Goal: Information Seeking & Learning: Learn about a topic

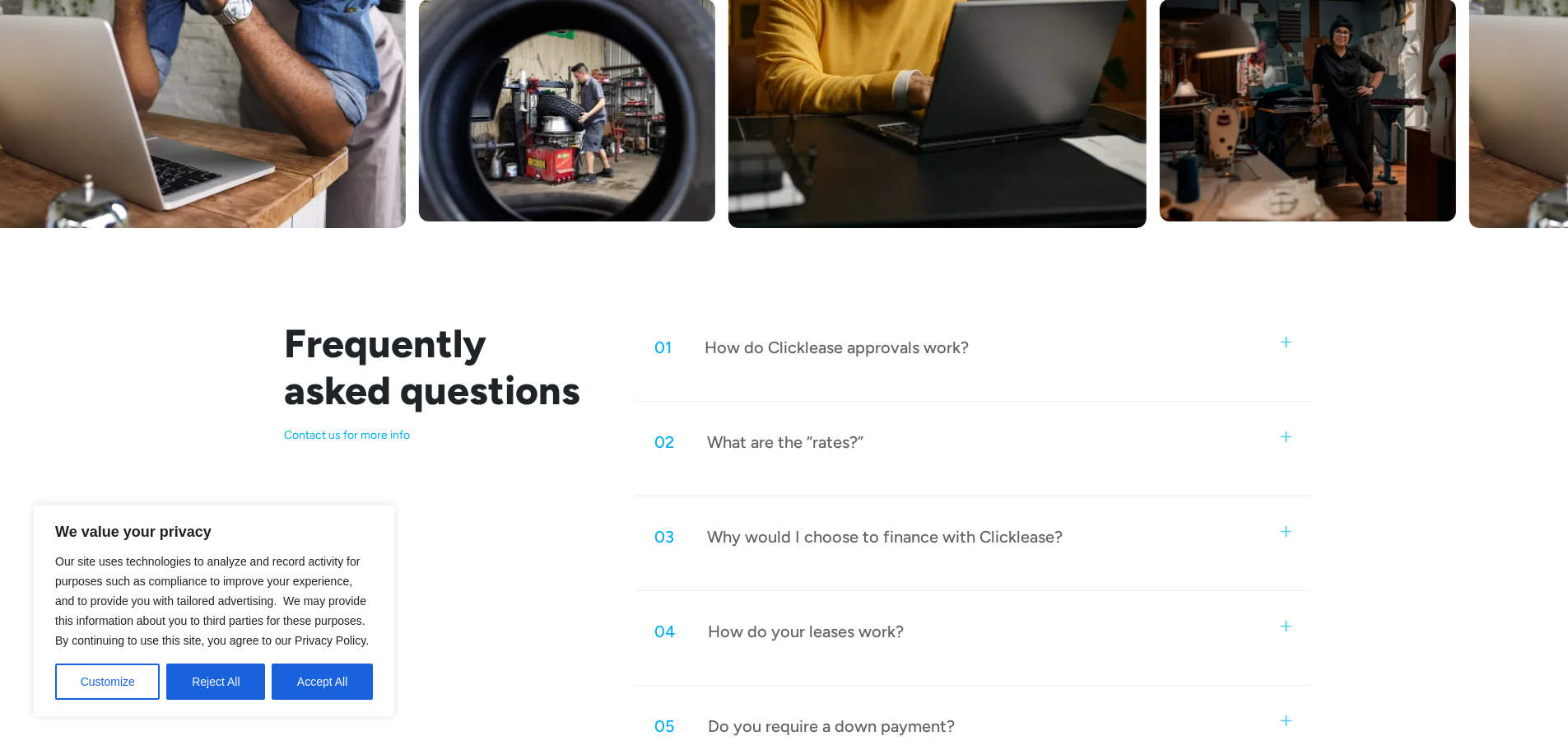
click at [1014, 453] on div "02 What are the “rates?”" at bounding box center [972, 442] width 676 height 55
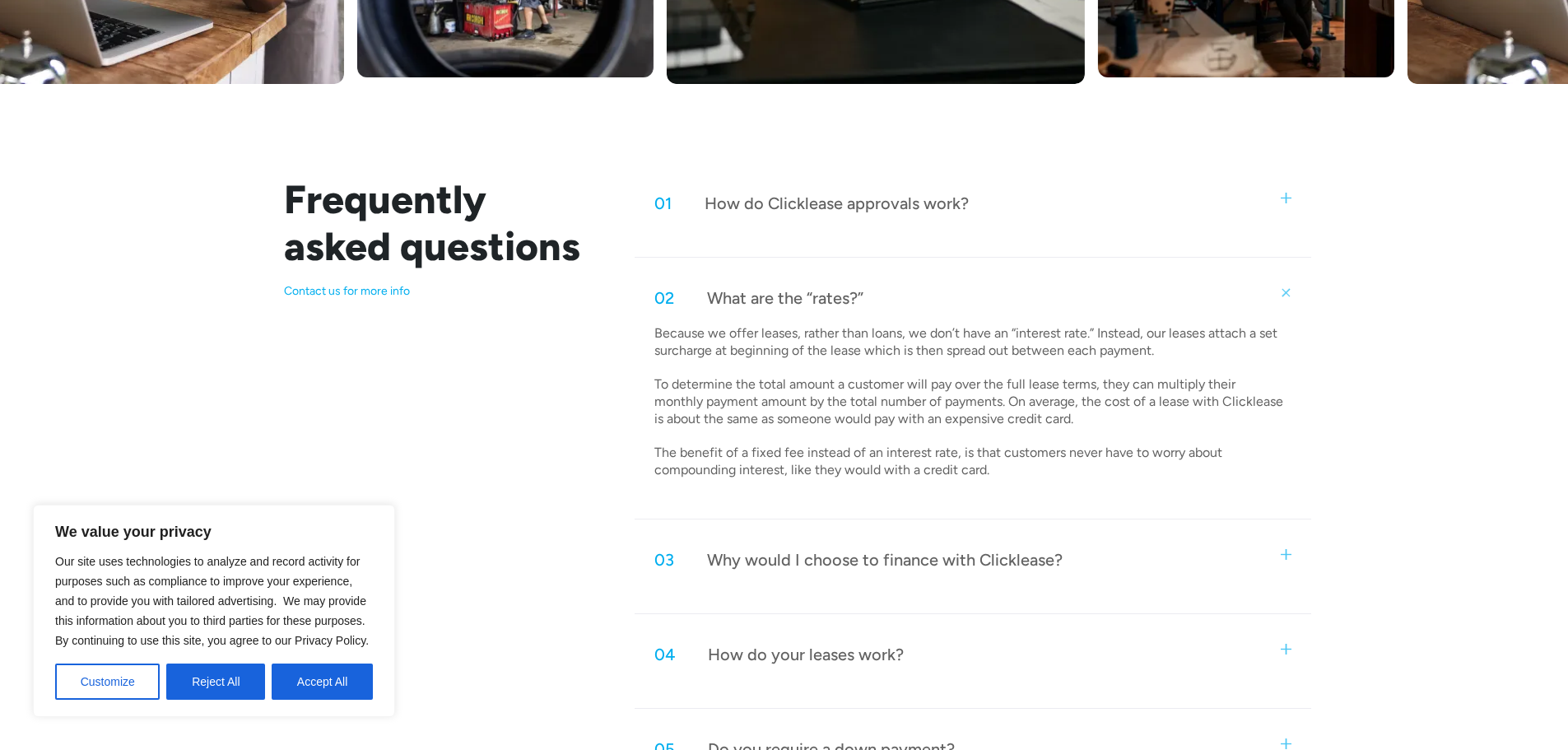
scroll to position [819, 0]
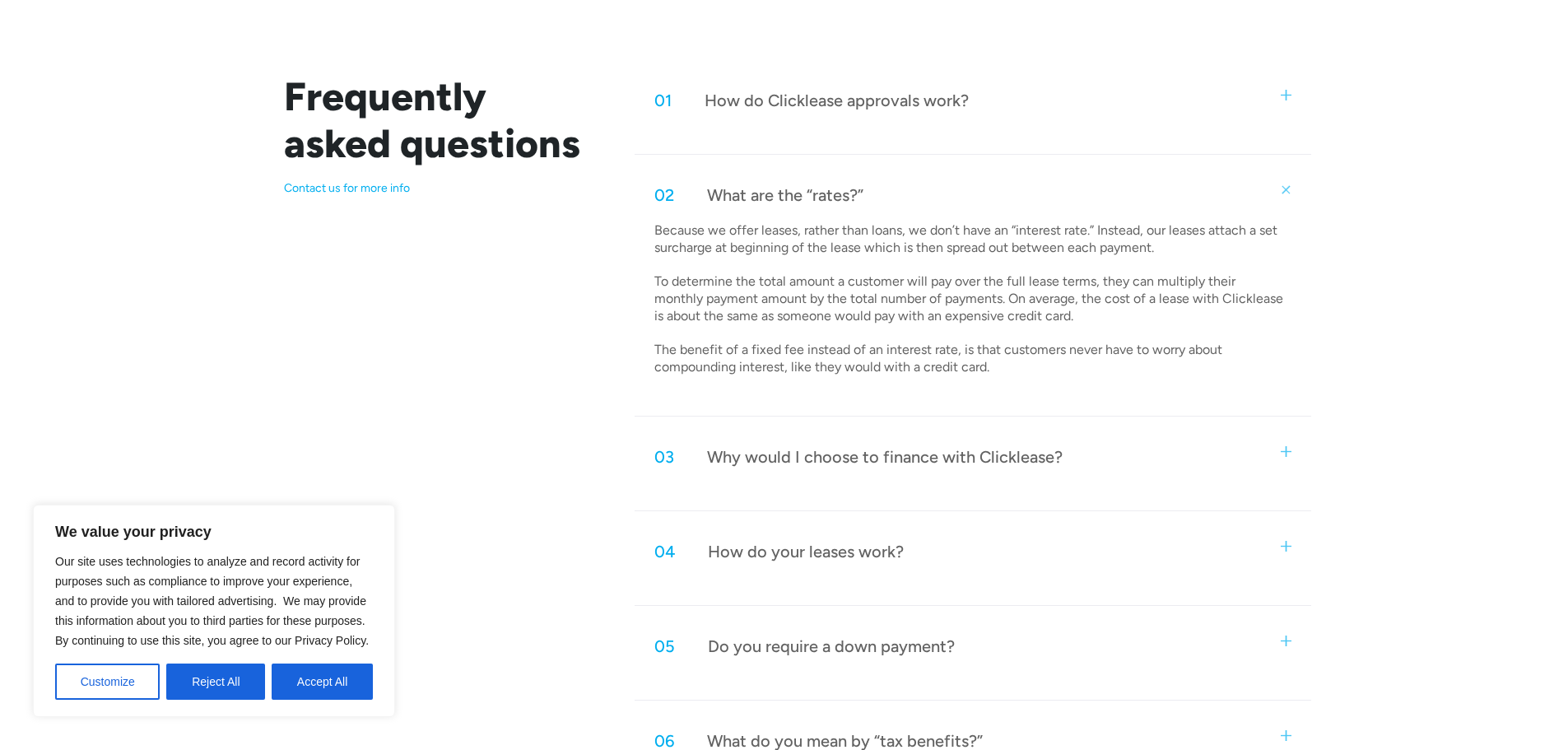
click at [381, 191] on p "Contact us for more info" at bounding box center [439, 188] width 312 height 15
click at [404, 186] on p "Contact us for more info" at bounding box center [439, 188] width 312 height 15
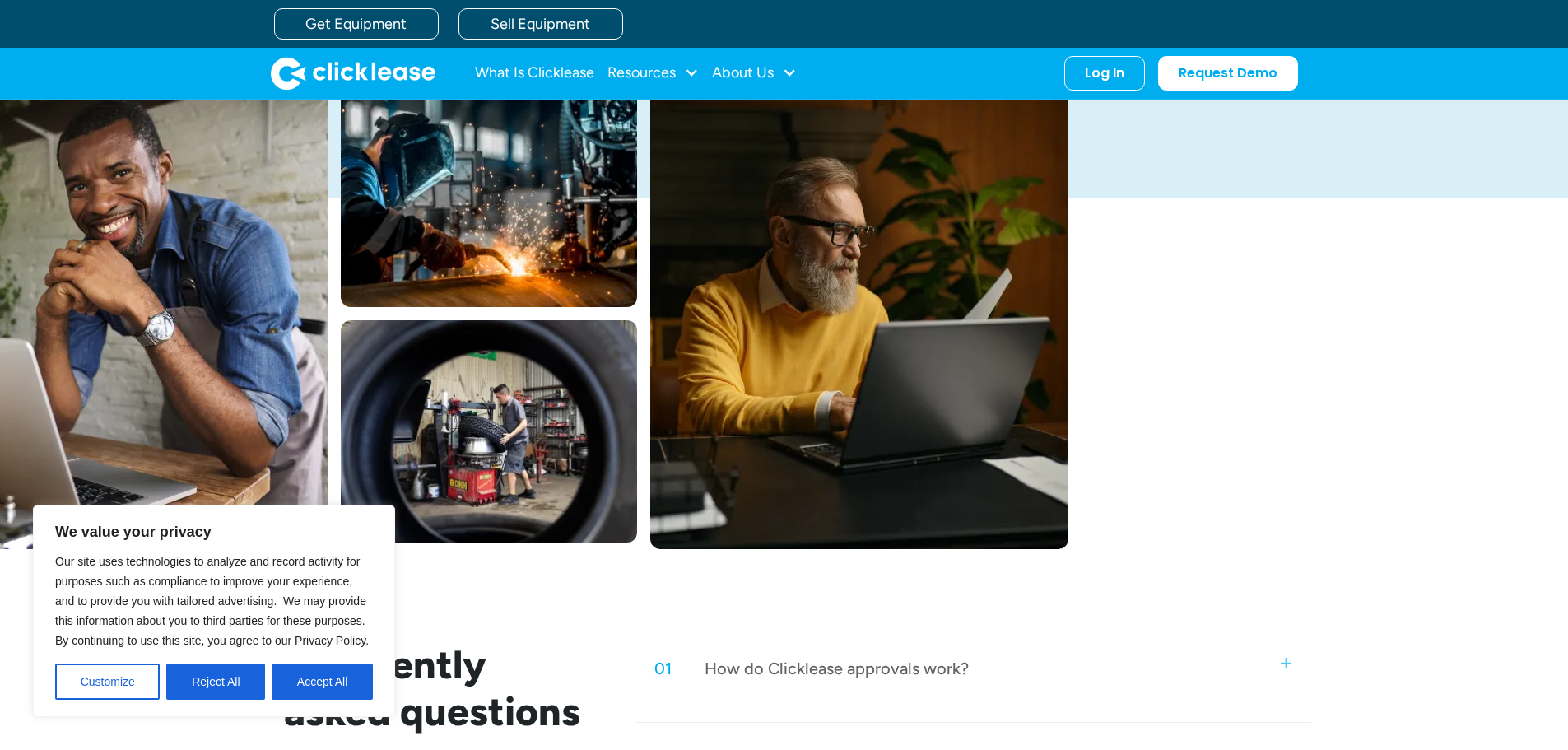
scroll to position [161, 0]
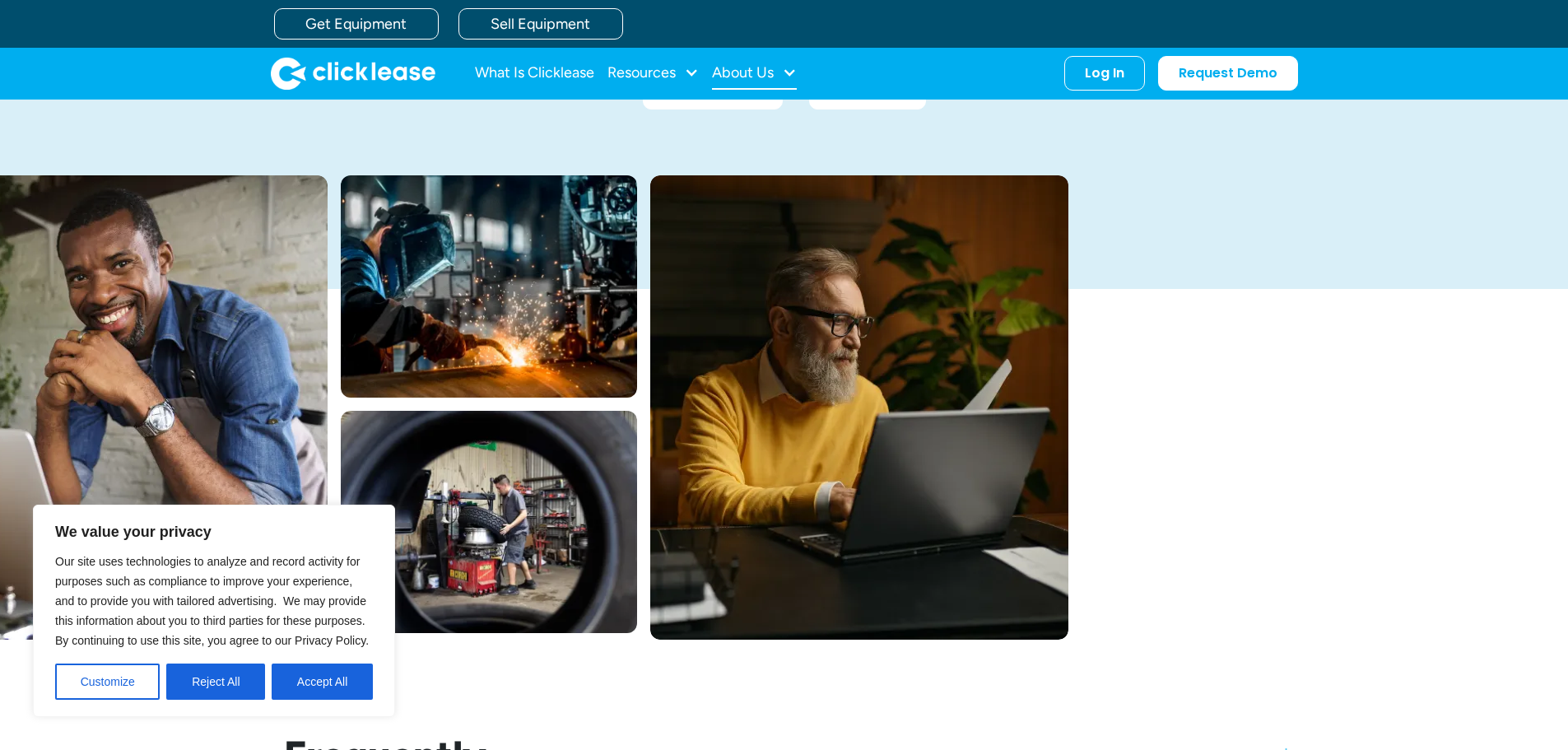
click at [771, 73] on div "About Us" at bounding box center [743, 73] width 62 height 0
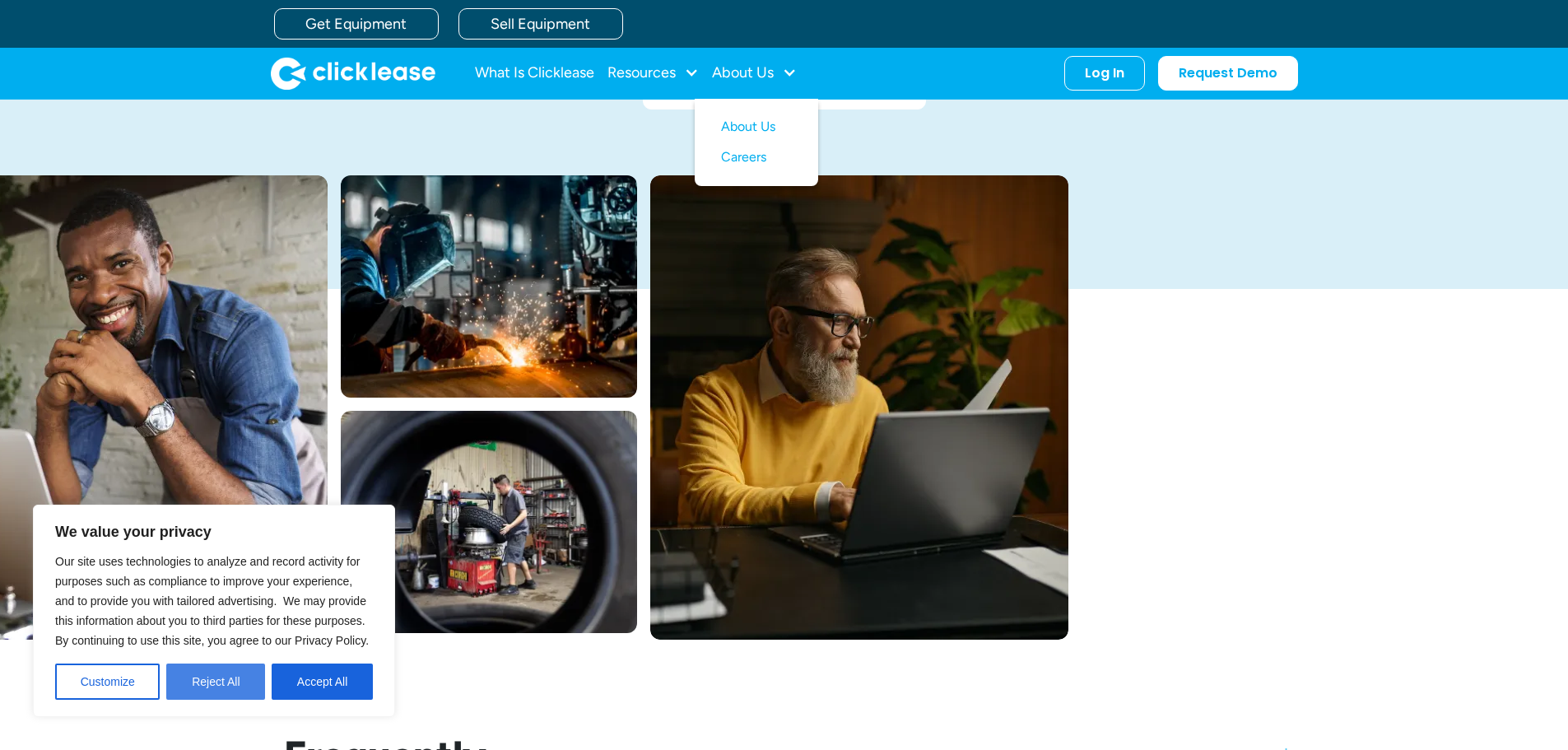
click at [194, 682] on button "Reject All" at bounding box center [216, 682] width 99 height 36
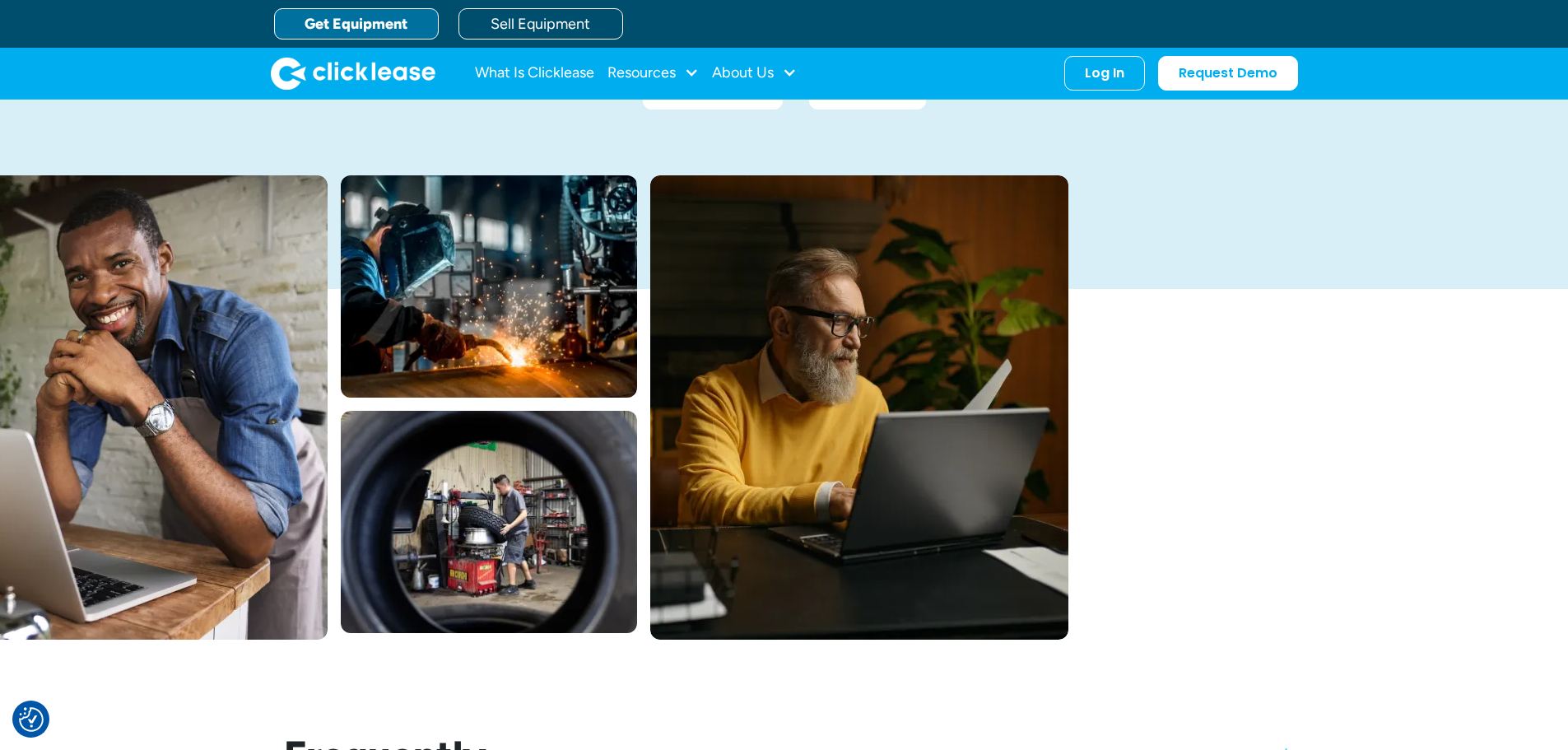
drag, startPoint x: 340, startPoint y: 18, endPoint x: 351, endPoint y: 22, distance: 11.7
click at [340, 19] on link "Get Equipment" at bounding box center [356, 24] width 165 height 31
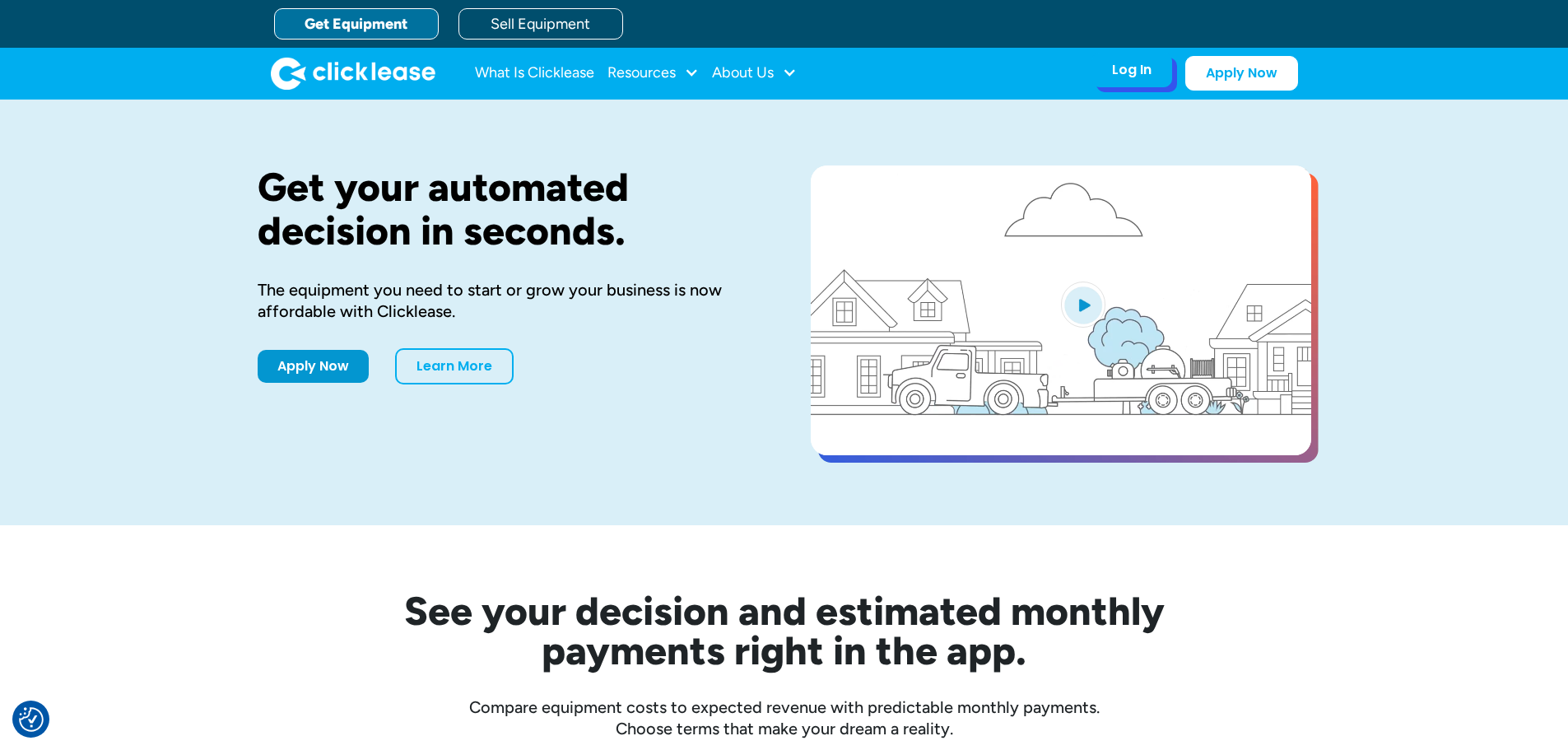
click at [1139, 85] on div "Log In Account login I use Clicklease to get my equipment Partner Portal I offe…" at bounding box center [1131, 70] width 81 height 35
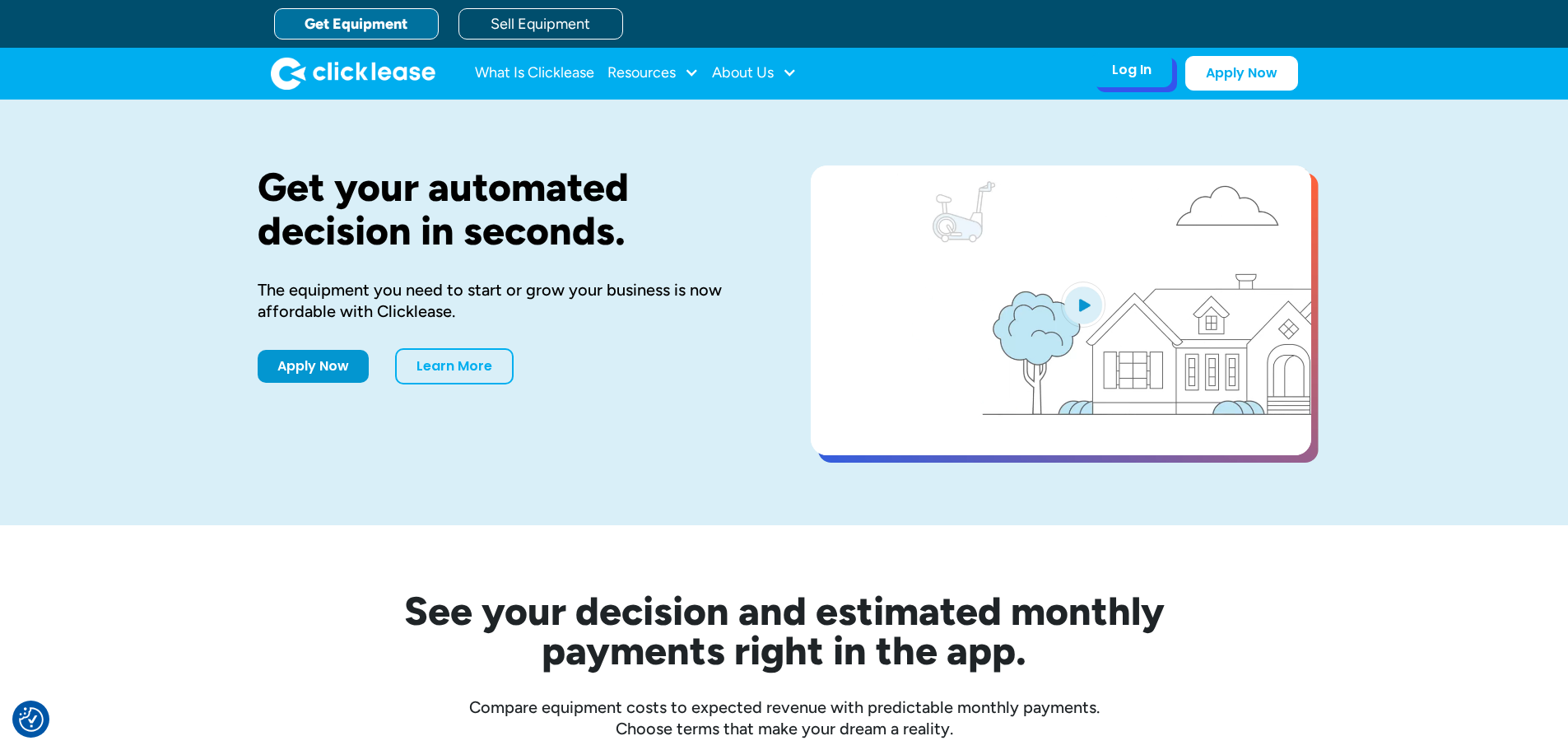
click at [1121, 78] on div "Log In" at bounding box center [1131, 70] width 39 height 16
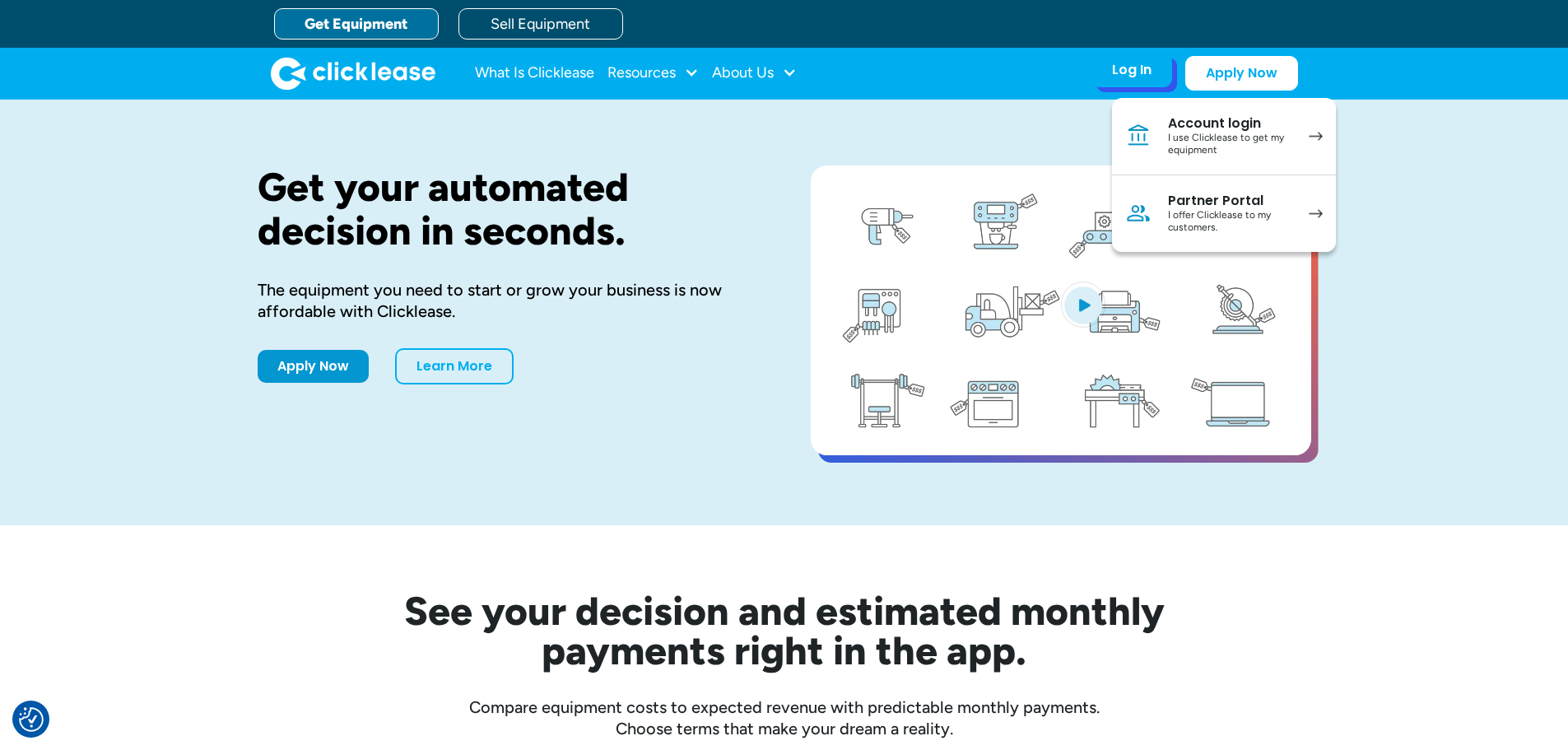
click at [1213, 137] on div "I use Clicklease to get my equipment" at bounding box center [1231, 145] width 125 height 25
